Goal: Information Seeking & Learning: Learn about a topic

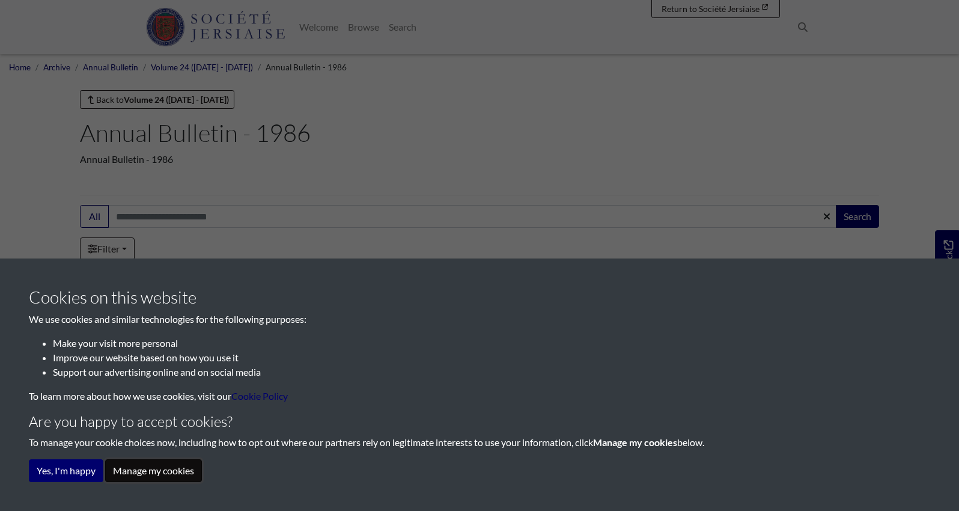
click at [142, 473] on button "Manage my cookies" at bounding box center [153, 470] width 97 height 23
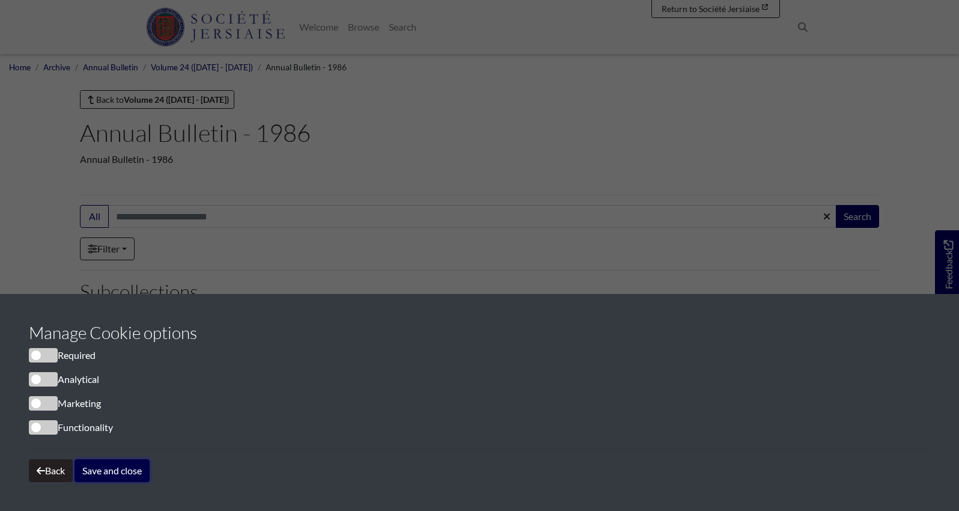
click at [112, 471] on button "Save and close" at bounding box center [111, 470] width 75 height 23
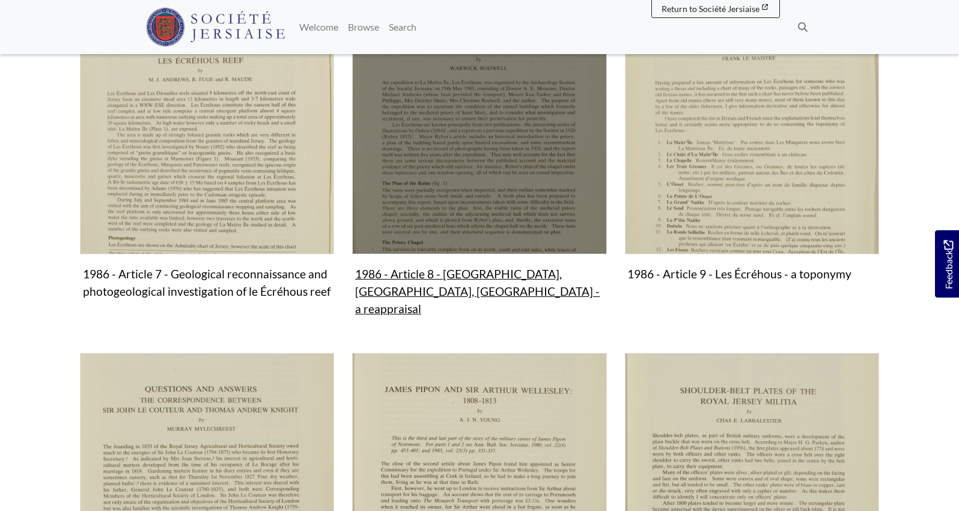
scroll to position [1092, 0]
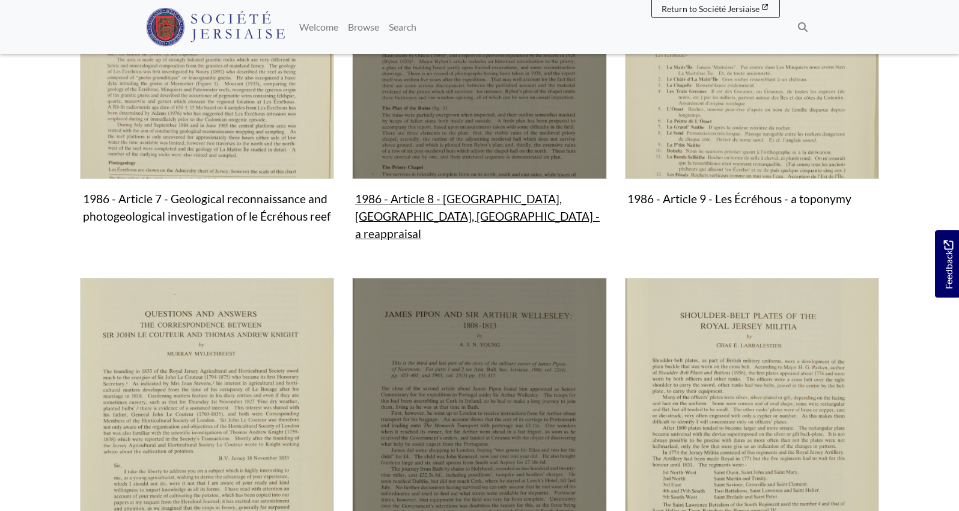
click at [493, 349] on img "Subcollection" at bounding box center [479, 404] width 254 height 254
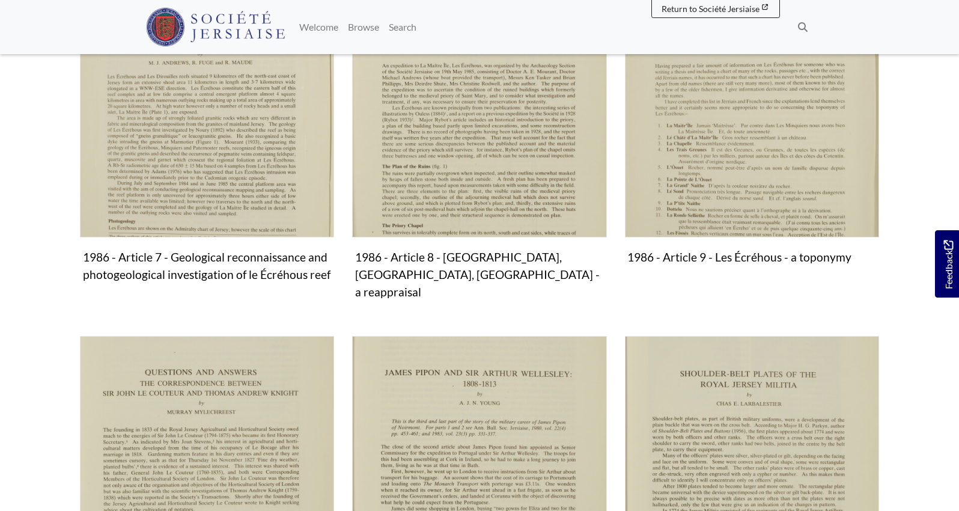
scroll to position [1032, 0]
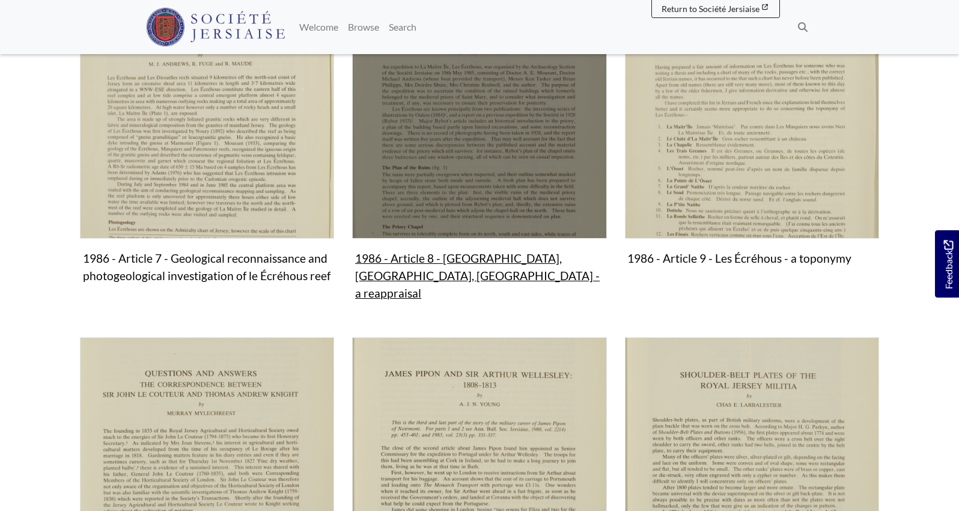
click at [484, 187] on img "Subcollection" at bounding box center [479, 111] width 254 height 254
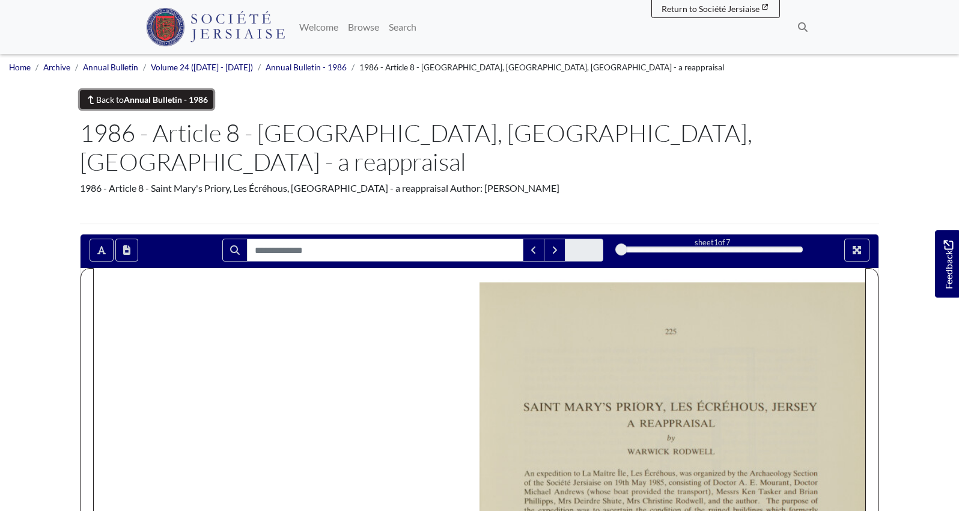
click at [169, 100] on strong "Annual Bulletin - 1986" at bounding box center [166, 99] width 84 height 10
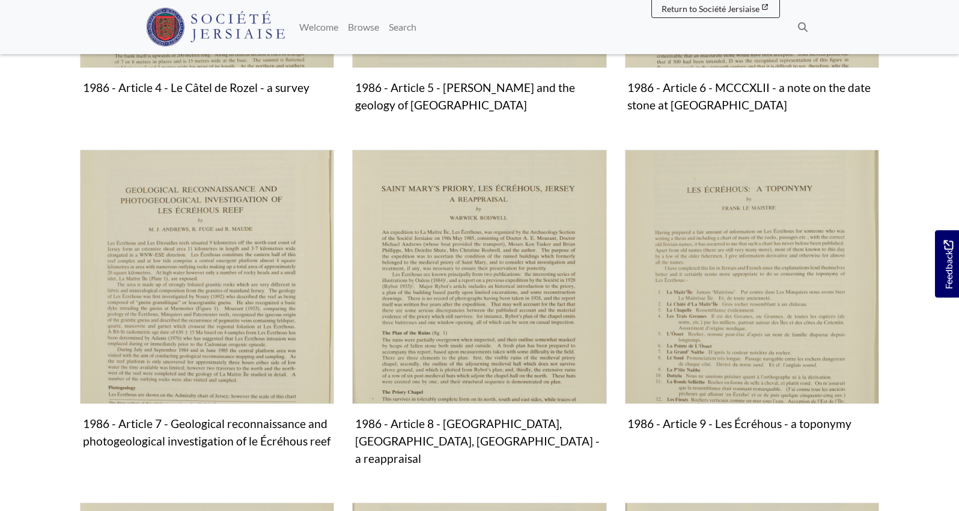
scroll to position [956, 0]
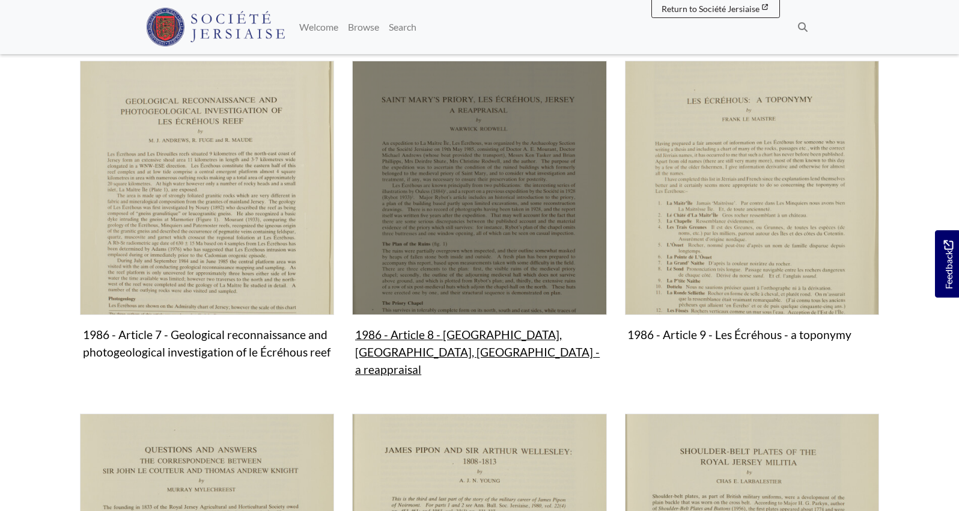
click at [475, 261] on img "Subcollection" at bounding box center [479, 188] width 254 height 254
